Goal: Use online tool/utility: Utilize a website feature to perform a specific function

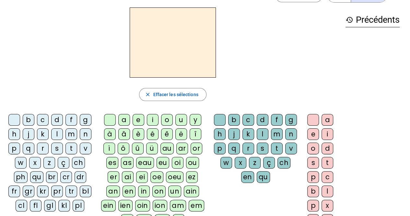
scroll to position [22, 0]
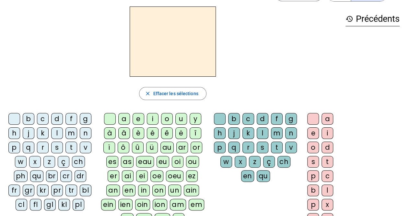
click at [36, 174] on div "qu" at bounding box center [36, 176] width 13 height 12
click at [150, 119] on div "i" at bounding box center [153, 119] width 12 height 12
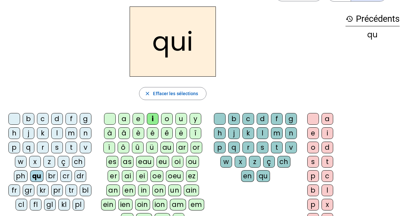
drag, startPoint x: 129, startPoint y: 13, endPoint x: 128, endPoint y: 22, distance: 9.1
click at [128, 22] on div "Tableau de fusion format_size add remove settings Paramètres English Français o…" at bounding box center [205, 166] width 410 height 377
click at [55, 151] on div "s" at bounding box center [57, 147] width 12 height 12
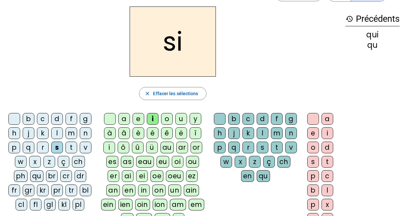
click at [86, 133] on div "n" at bounding box center [86, 133] width 12 height 12
click at [139, 117] on div "e" at bounding box center [139, 119] width 12 height 12
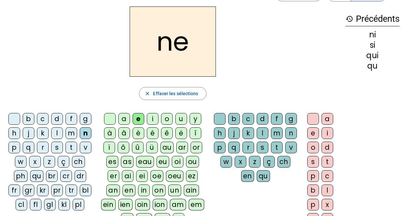
click at [55, 146] on div "s" at bounding box center [57, 147] width 12 height 12
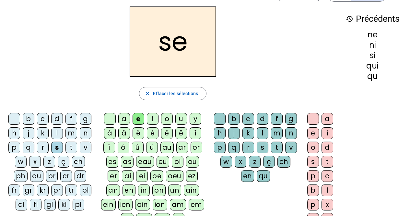
click at [70, 147] on div "t" at bounding box center [72, 147] width 12 height 12
click at [55, 121] on div "d" at bounding box center [57, 119] width 12 height 12
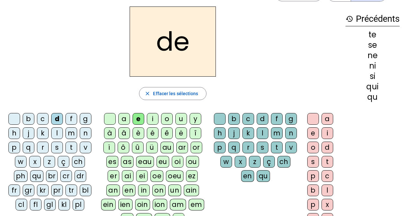
click at [179, 120] on div "u" at bounding box center [182, 119] width 12 height 12
click at [54, 147] on div "s" at bounding box center [57, 147] width 12 height 12
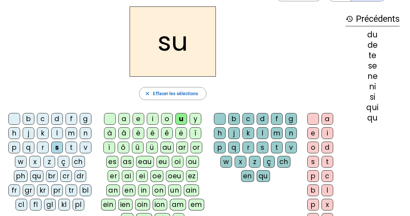
click at [53, 135] on div "l" at bounding box center [57, 133] width 12 height 12
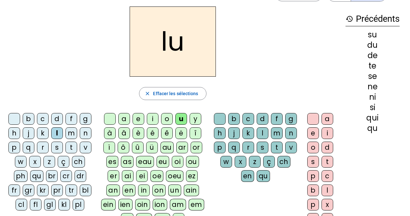
click at [69, 146] on div "t" at bounding box center [72, 147] width 12 height 12
click at [122, 118] on div "a" at bounding box center [124, 119] width 12 height 12
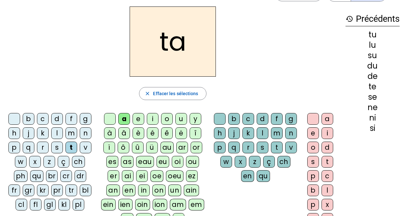
click at [55, 146] on div "s" at bounding box center [57, 147] width 12 height 12
click at [71, 132] on div "m" at bounding box center [72, 133] width 12 height 12
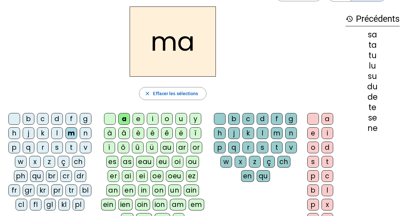
click at [136, 118] on div "e" at bounding box center [139, 119] width 12 height 12
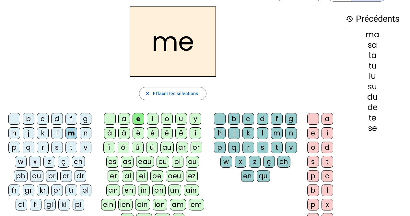
click at [53, 119] on div "d" at bounding box center [57, 119] width 12 height 12
